Goal: Transaction & Acquisition: Subscribe to service/newsletter

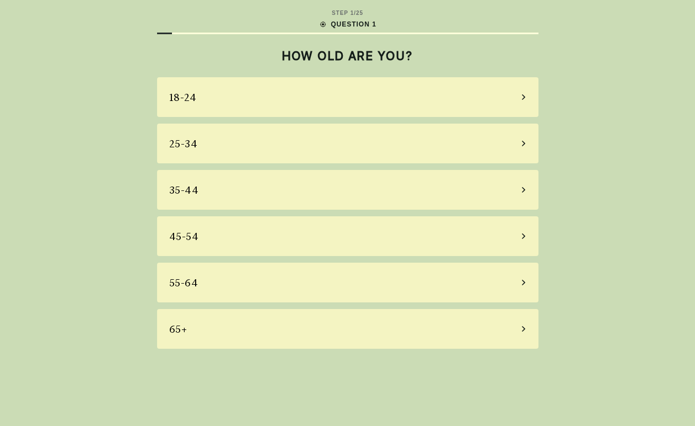
click at [210, 232] on div "45-54" at bounding box center [348, 236] width 382 height 40
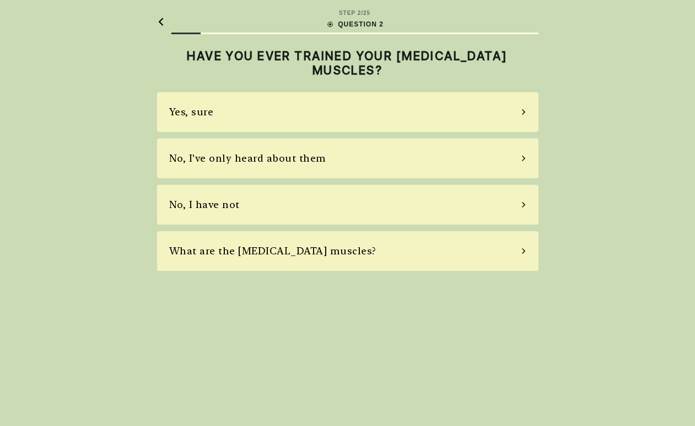
click at [217, 113] on div "Yes, sure" at bounding box center [348, 112] width 382 height 40
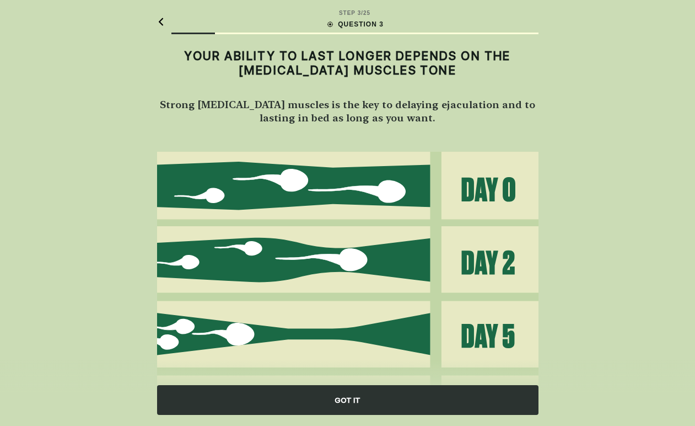
scroll to position [75, 0]
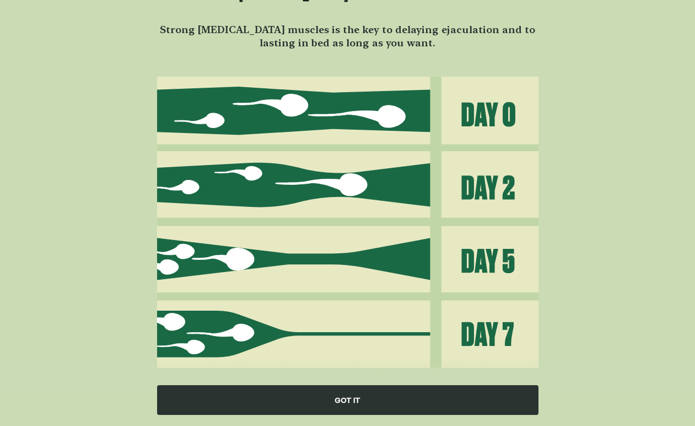
click at [344, 401] on div "GOT IT" at bounding box center [348, 400] width 382 height 30
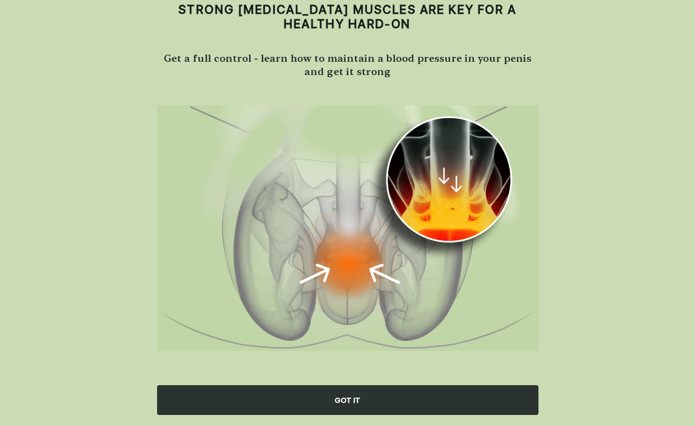
scroll to position [46, 0]
click at [344, 401] on div "GOT IT" at bounding box center [348, 400] width 382 height 30
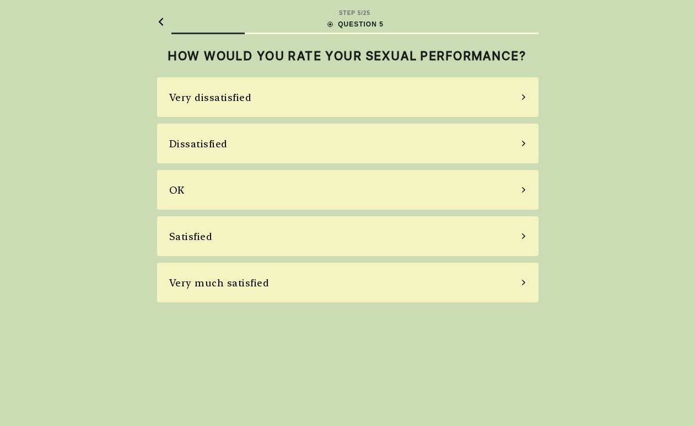
scroll to position [44, 0]
click at [274, 176] on div "OK" at bounding box center [348, 190] width 382 height 40
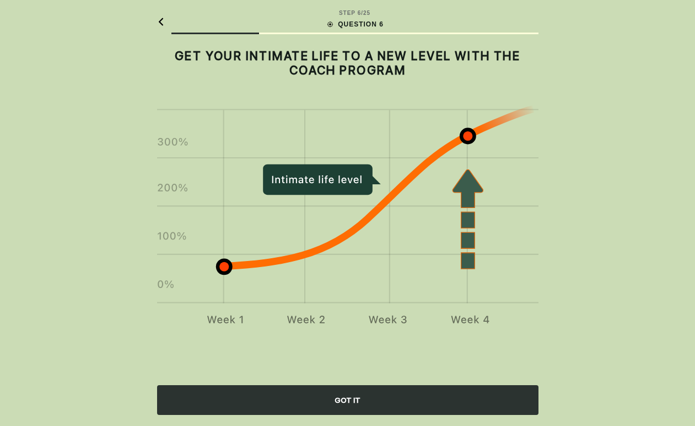
click at [333, 405] on div "GOT IT" at bounding box center [348, 400] width 382 height 30
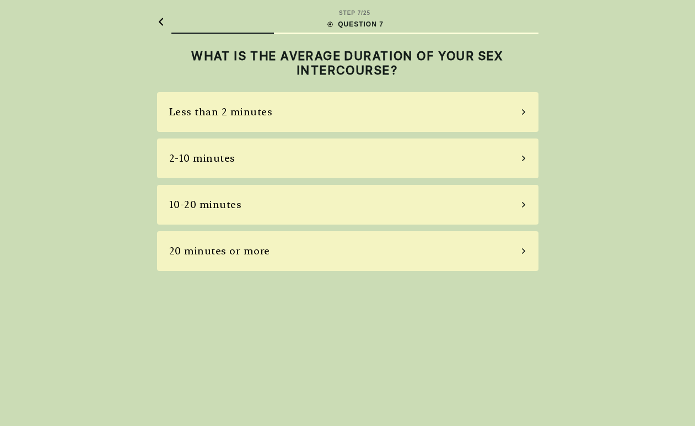
click at [265, 243] on div "20 minutes or more" at bounding box center [219, 250] width 101 height 15
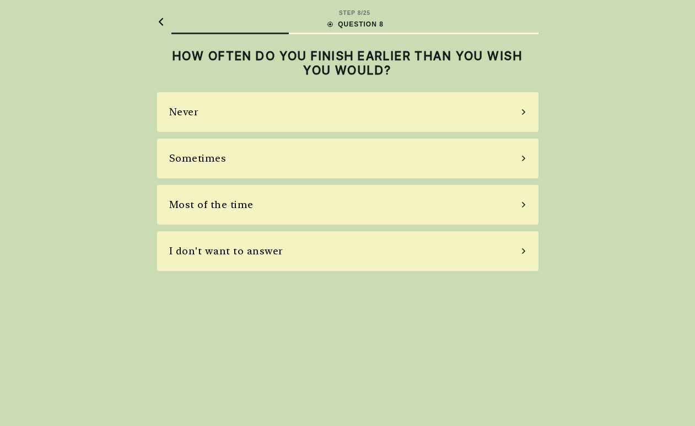
click at [257, 92] on div "Never" at bounding box center [348, 112] width 382 height 40
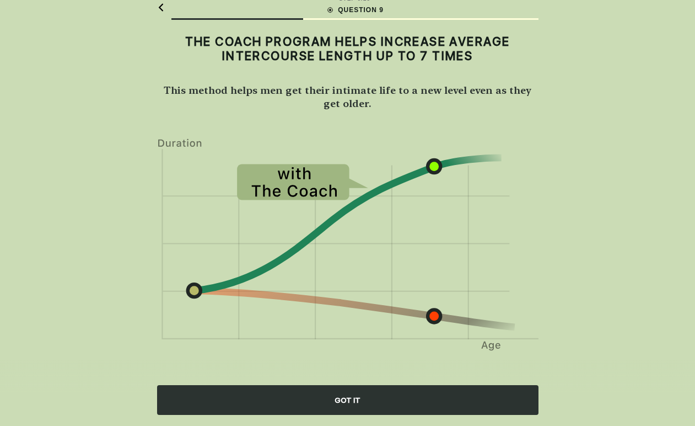
click at [356, 403] on div "GOT IT" at bounding box center [348, 400] width 382 height 30
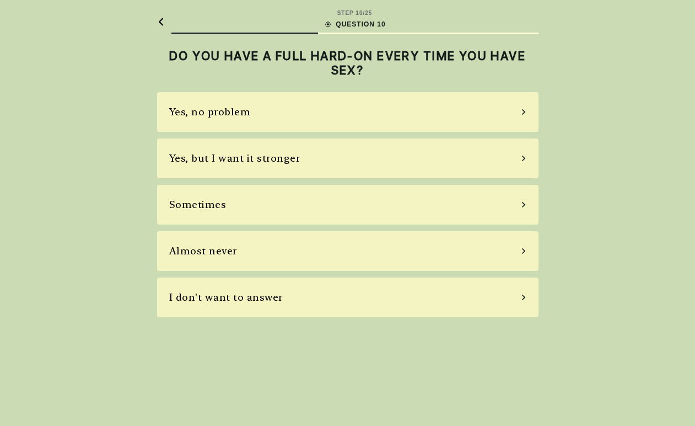
click at [292, 185] on div "Sometimes" at bounding box center [348, 205] width 382 height 40
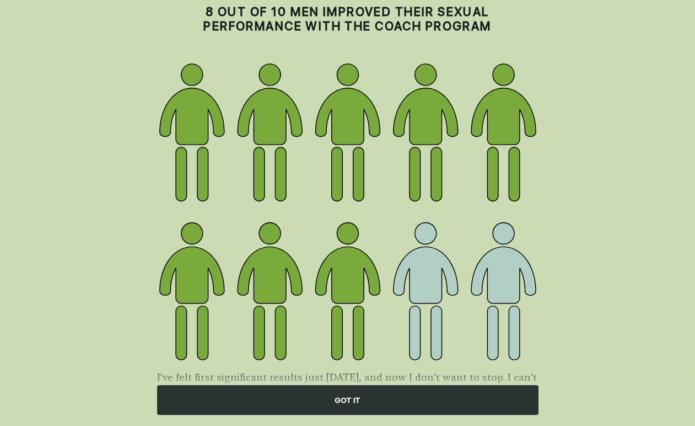
click at [351, 396] on div "GOT IT" at bounding box center [348, 400] width 382 height 30
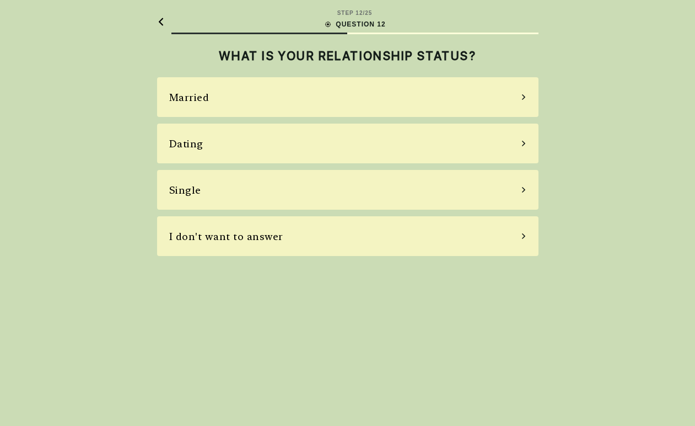
click at [217, 77] on div "Married" at bounding box center [348, 97] width 382 height 40
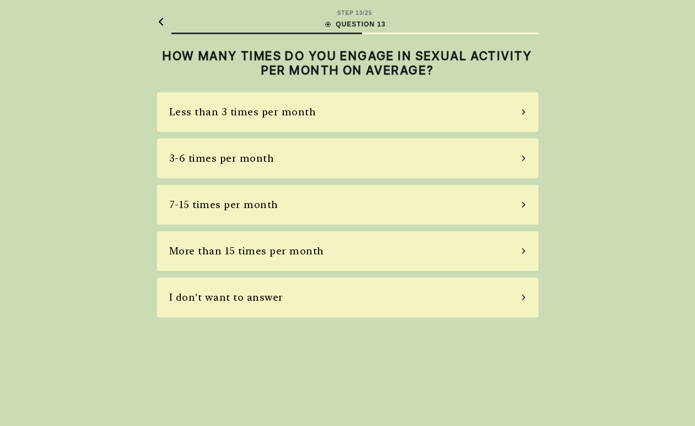
click at [218, 151] on div "3-6 times per month" at bounding box center [221, 158] width 105 height 15
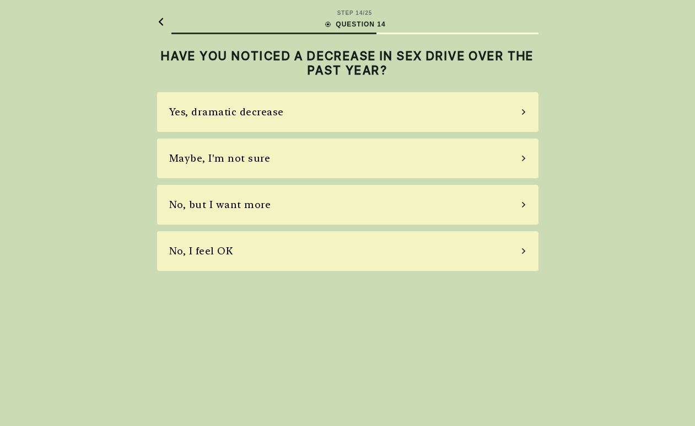
click at [221, 138] on div "Maybe, I'm not sure" at bounding box center [348, 158] width 382 height 40
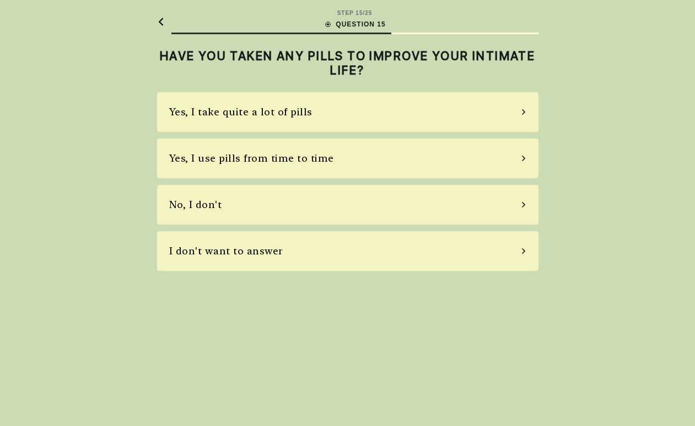
click at [233, 151] on div "Yes, I use pills from time to time" at bounding box center [251, 158] width 165 height 15
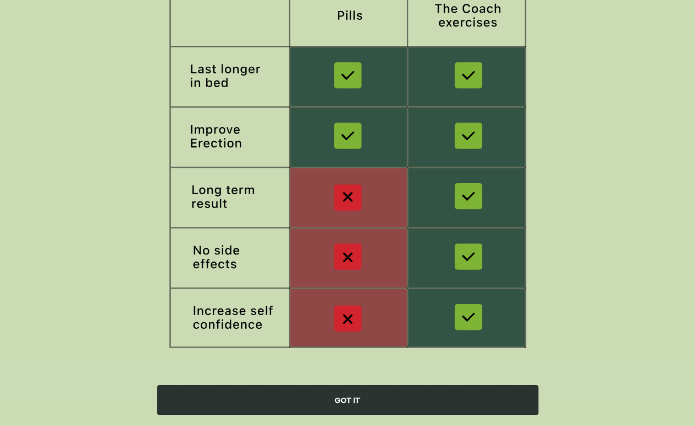
scroll to position [142, 0]
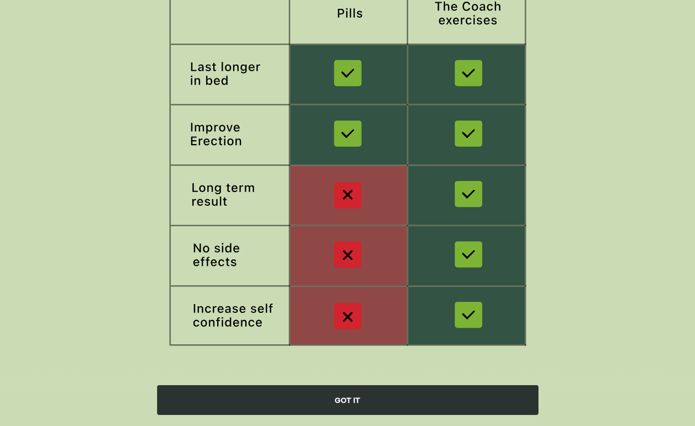
click at [343, 389] on div "GOT IT" at bounding box center [348, 400] width 382 height 30
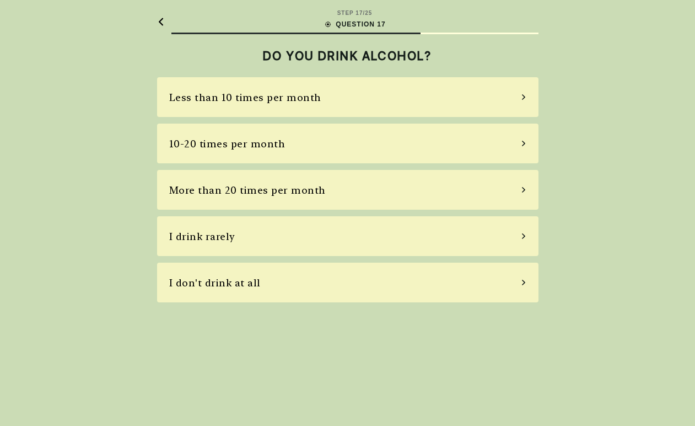
click at [263, 77] on div "Less than 10 times per month" at bounding box center [348, 97] width 382 height 40
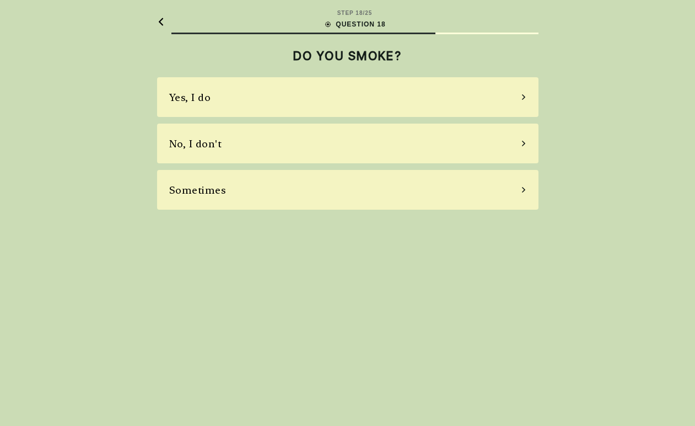
click at [253, 124] on div "No, I don't" at bounding box center [348, 144] width 382 height 40
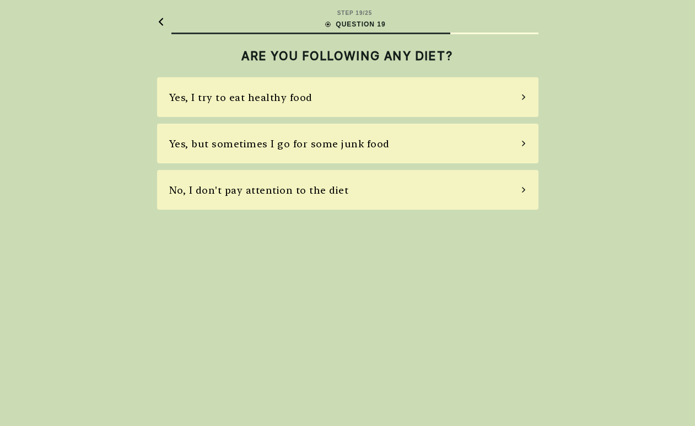
click at [260, 90] on div "Yes, I try to eat healthy food" at bounding box center [240, 97] width 143 height 15
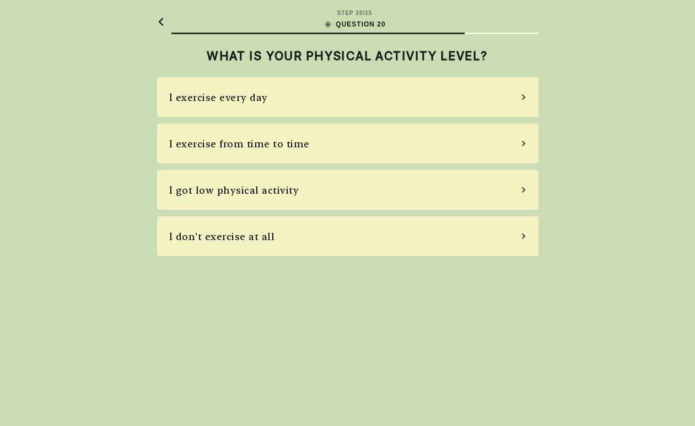
click at [261, 90] on div "I exercise every day" at bounding box center [218, 97] width 99 height 15
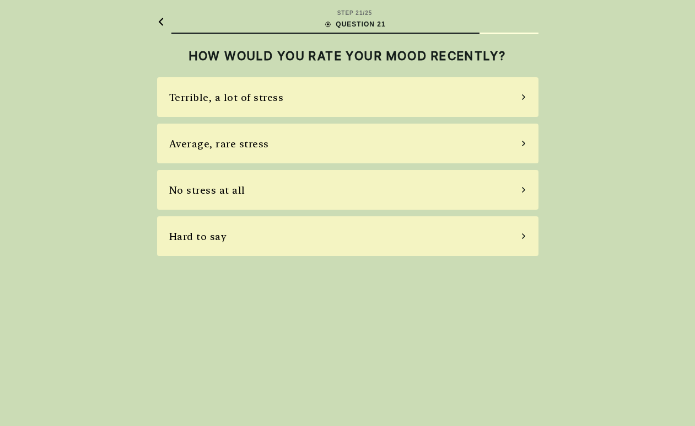
click at [262, 136] on div "Average, rare stress" at bounding box center [219, 143] width 100 height 15
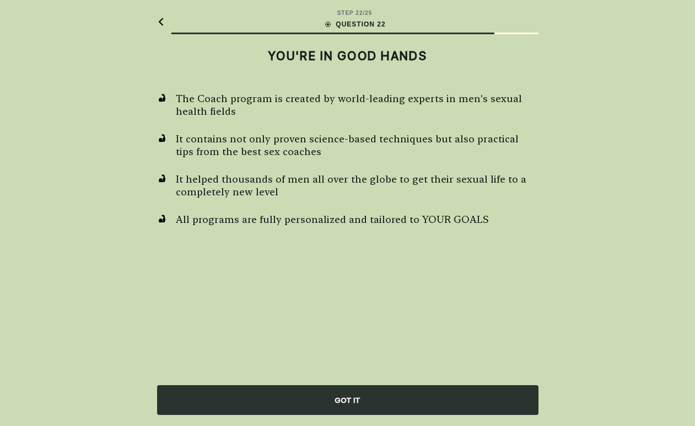
click at [327, 408] on div "GOT IT" at bounding box center [348, 400] width 382 height 30
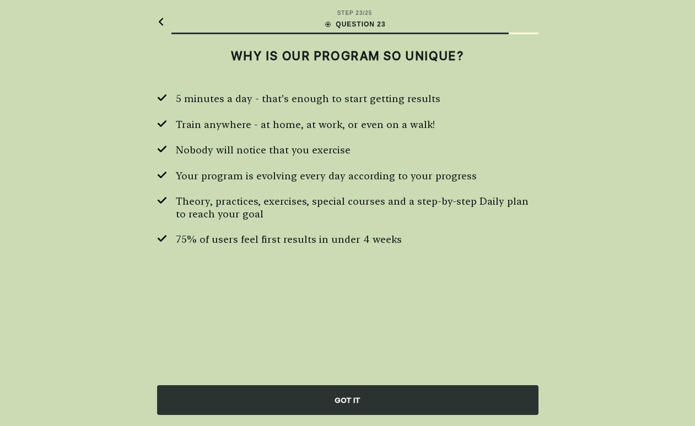
click at [327, 408] on div "GOT IT" at bounding box center [348, 400] width 382 height 30
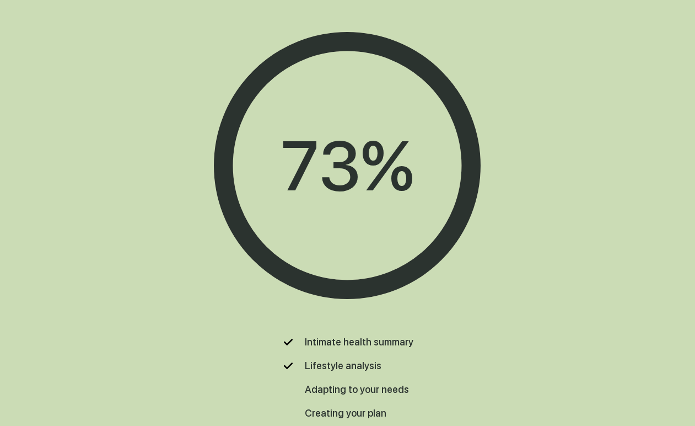
scroll to position [42, 0]
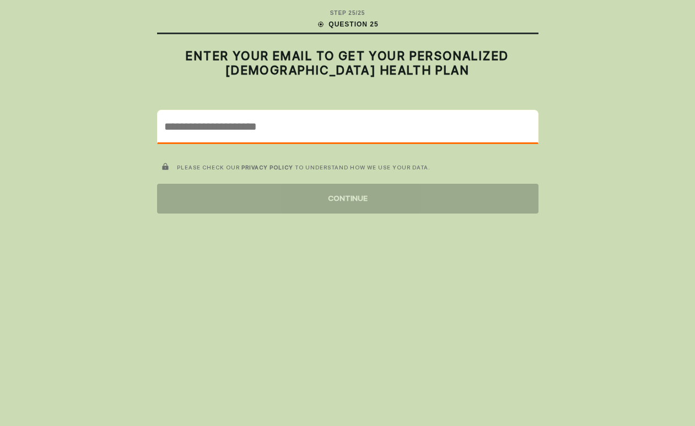
click at [249, 110] on input "email" at bounding box center [348, 126] width 380 height 32
type input "**********"
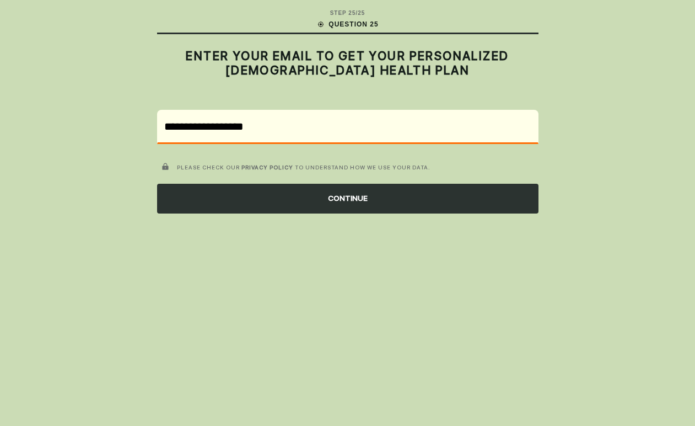
click at [289, 184] on div "CONTINUE" at bounding box center [348, 199] width 382 height 30
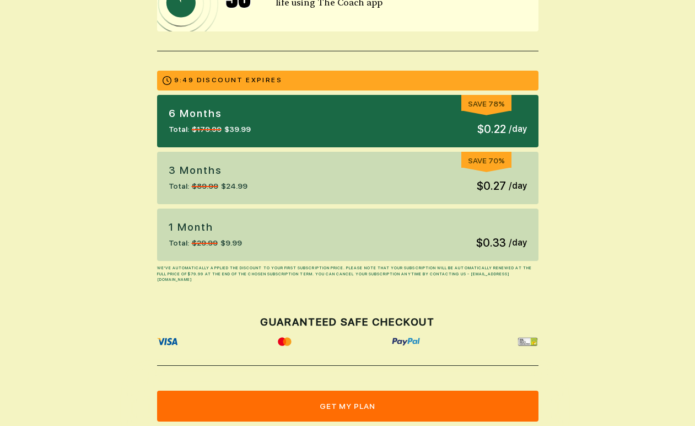
scroll to position [221, 0]
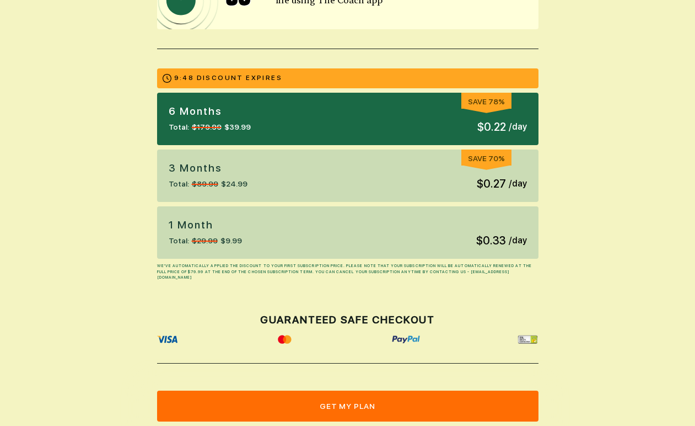
click at [348, 229] on div "1 Month Total: $29.99 $9.99 $0.33 / day" at bounding box center [348, 232] width 382 height 52
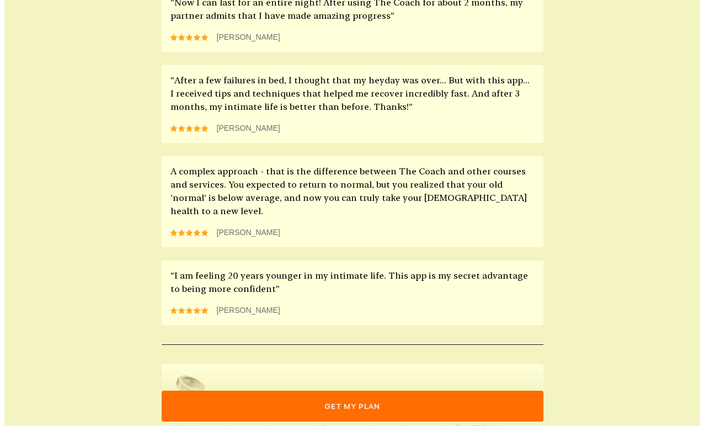
scroll to position [962, 0]
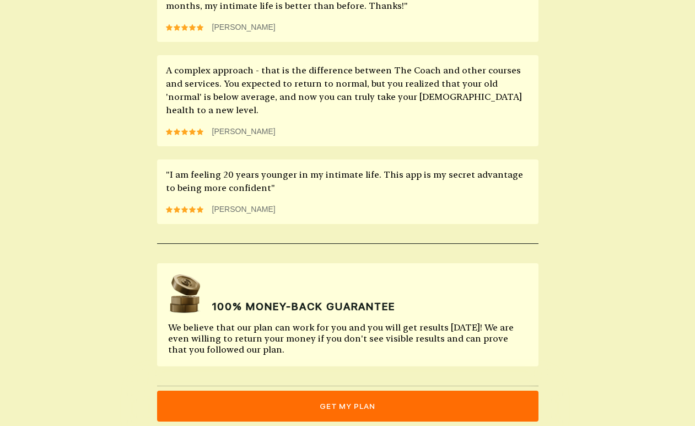
click at [362, 400] on button "get my plan" at bounding box center [348, 405] width 382 height 31
